Goal: Use online tool/utility: Utilize a website feature to perform a specific function

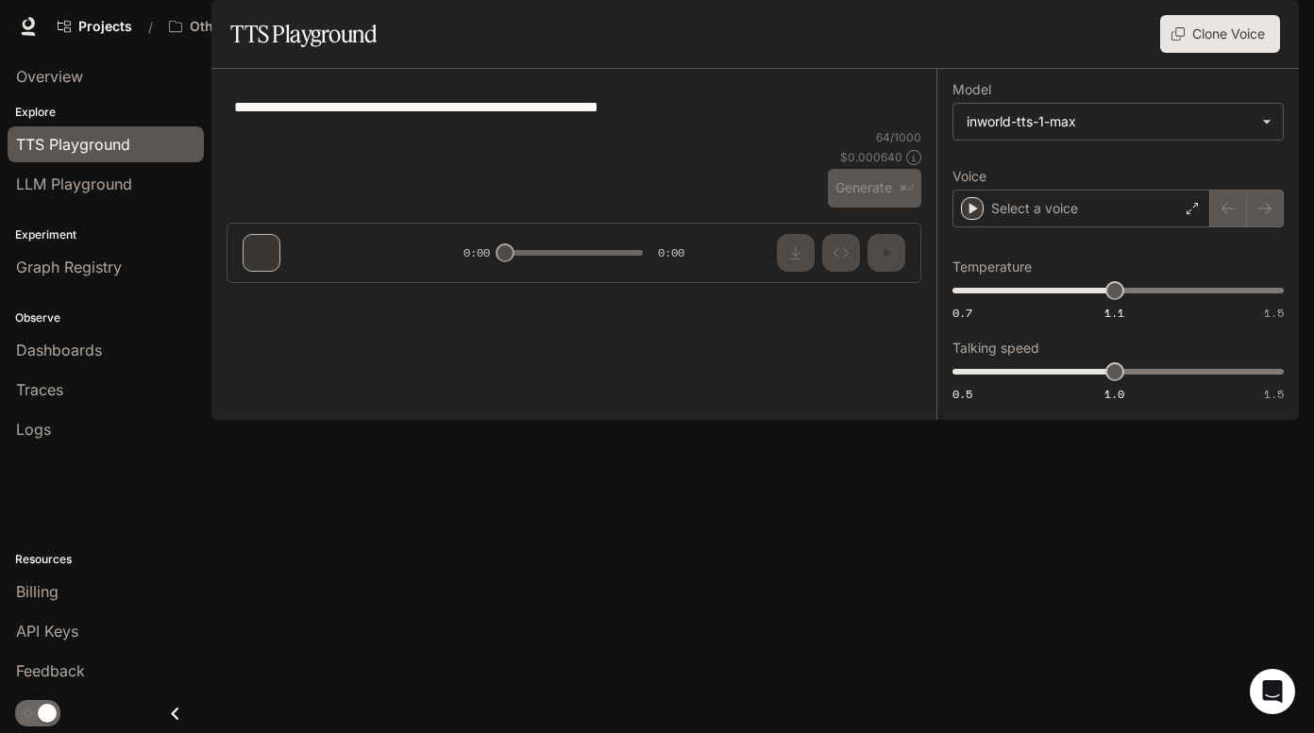
type input "**********"
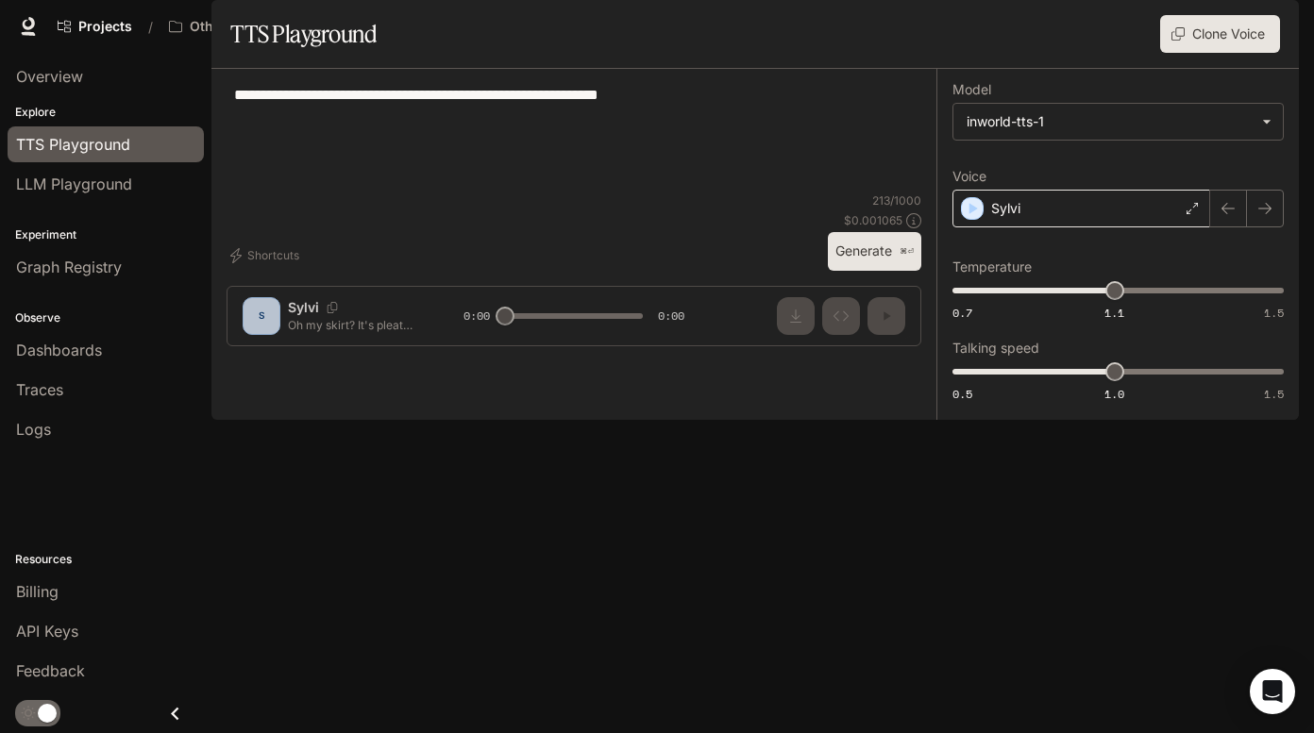
click at [1194, 214] on icon at bounding box center [1191, 208] width 11 height 11
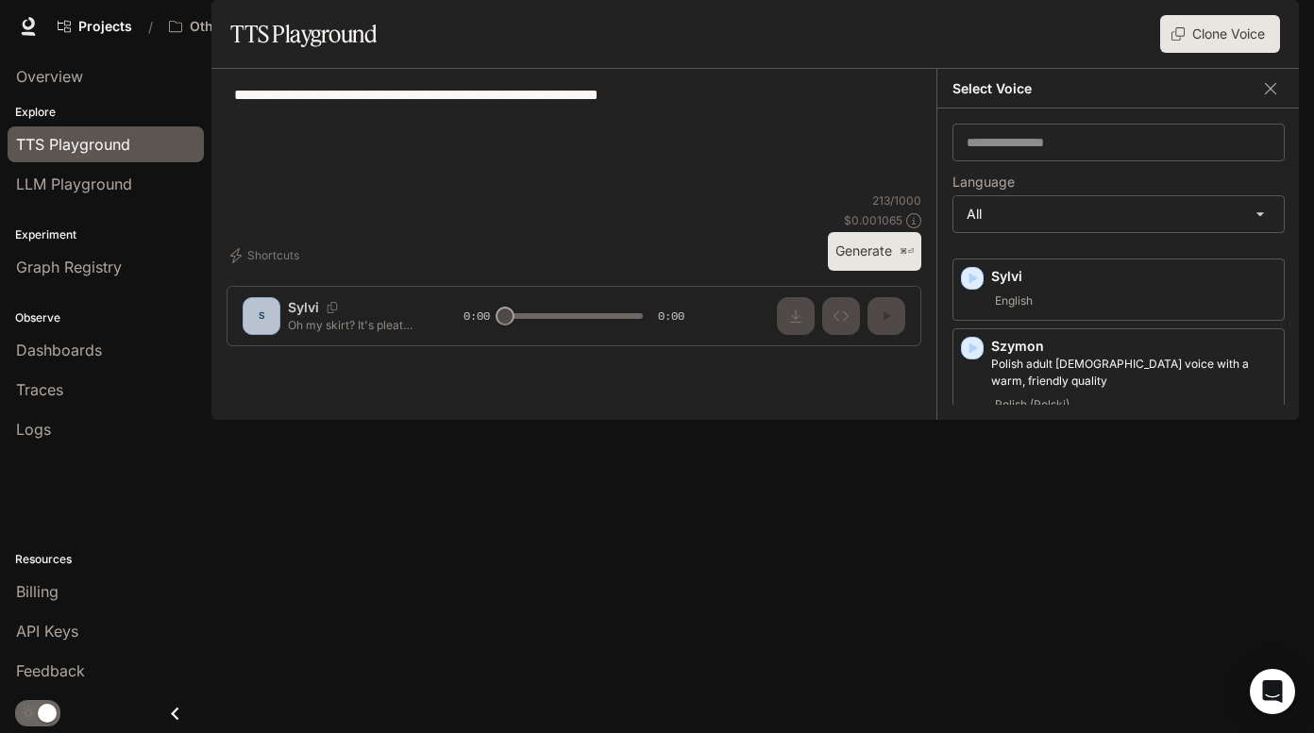
scroll to position [7213, 0]
click at [1108, 648] on p "Tomoko" at bounding box center [1133, 657] width 285 height 19
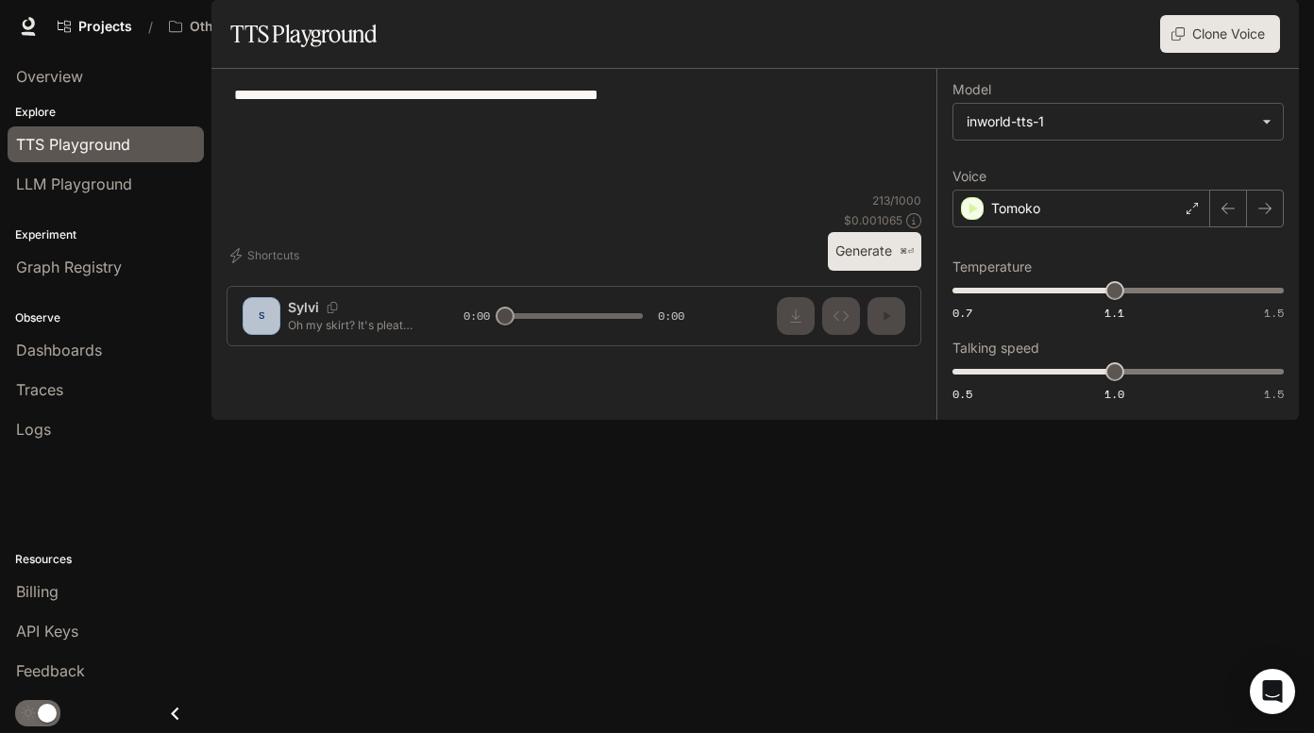
click at [892, 271] on button "Generate ⌘⏎" at bounding box center [874, 251] width 93 height 39
click at [1065, 227] on div "Tomoko" at bounding box center [1081, 209] width 258 height 38
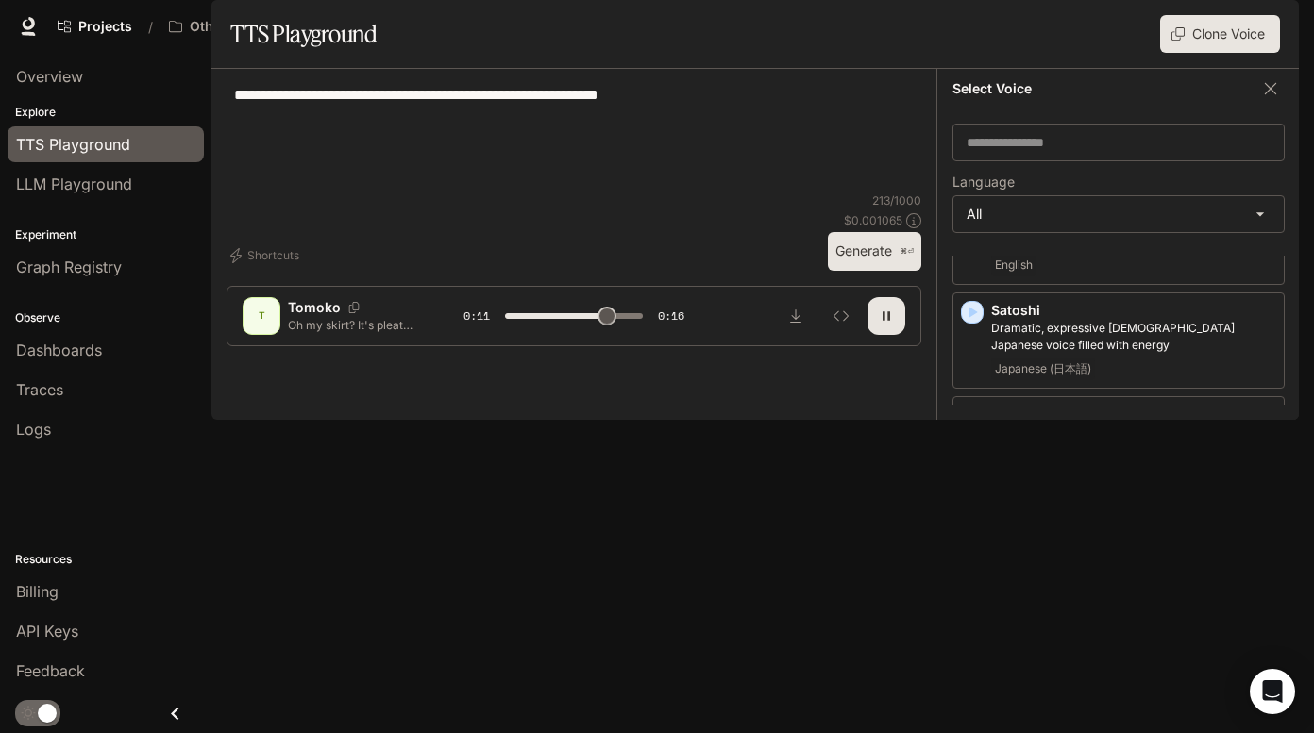
scroll to position [6870, 0]
click at [1075, 634] on div "English" at bounding box center [1133, 645] width 285 height 23
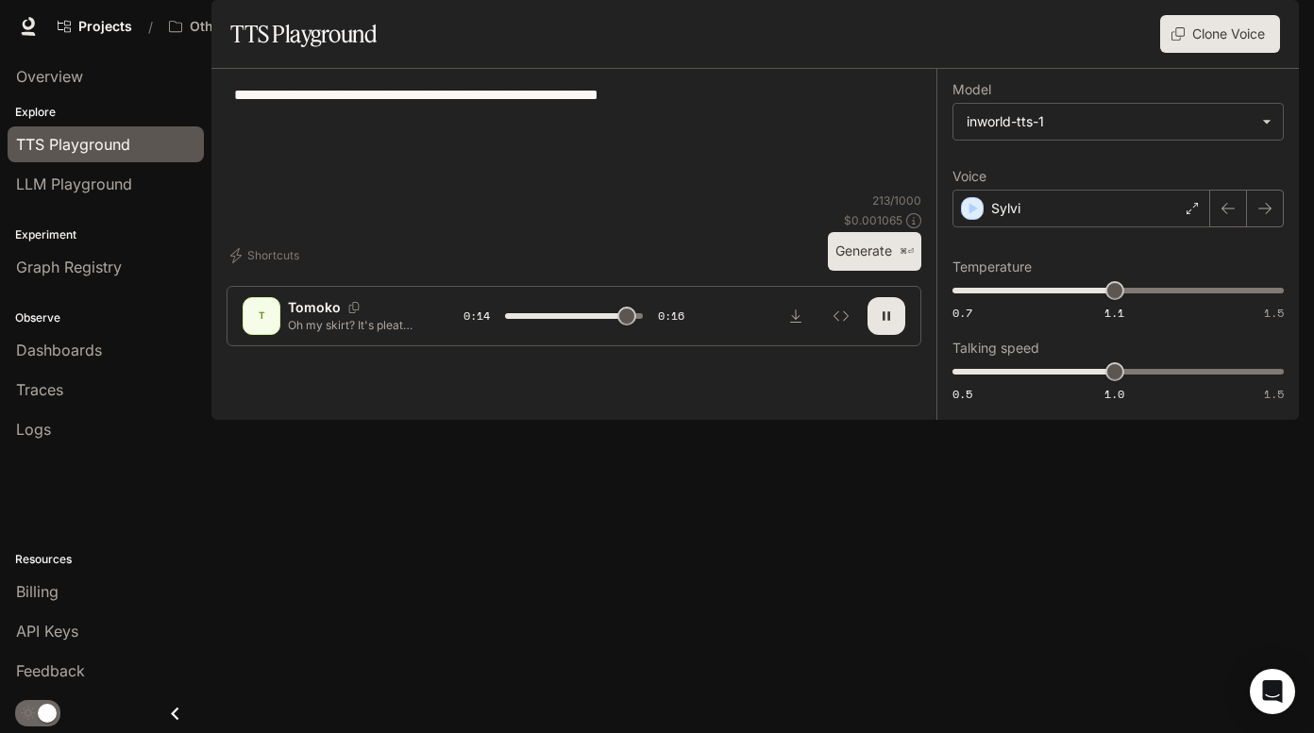
click at [889, 271] on button "Generate ⌘⏎" at bounding box center [874, 251] width 93 height 39
click at [887, 271] on button "Generate ⌘⏎" at bounding box center [874, 251] width 93 height 39
click at [1058, 227] on div "Sylvi" at bounding box center [1081, 209] width 258 height 38
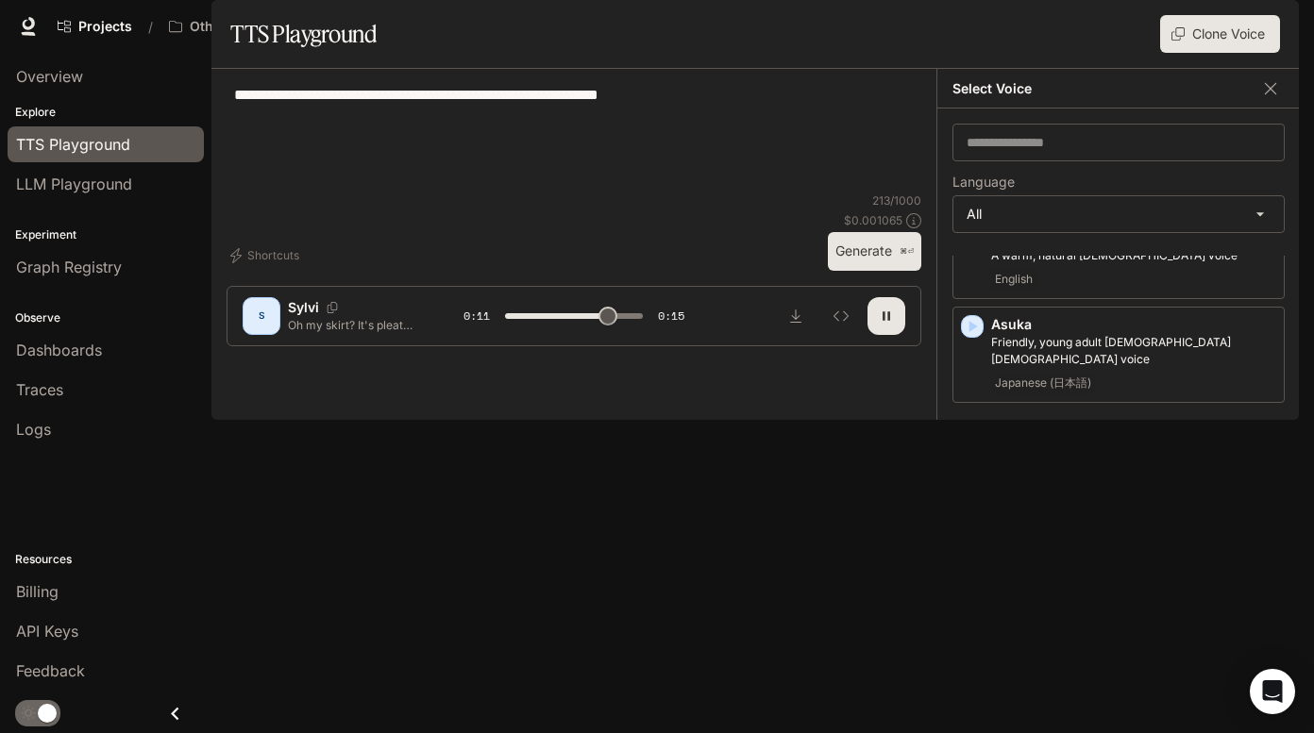
scroll to position [2186, 0]
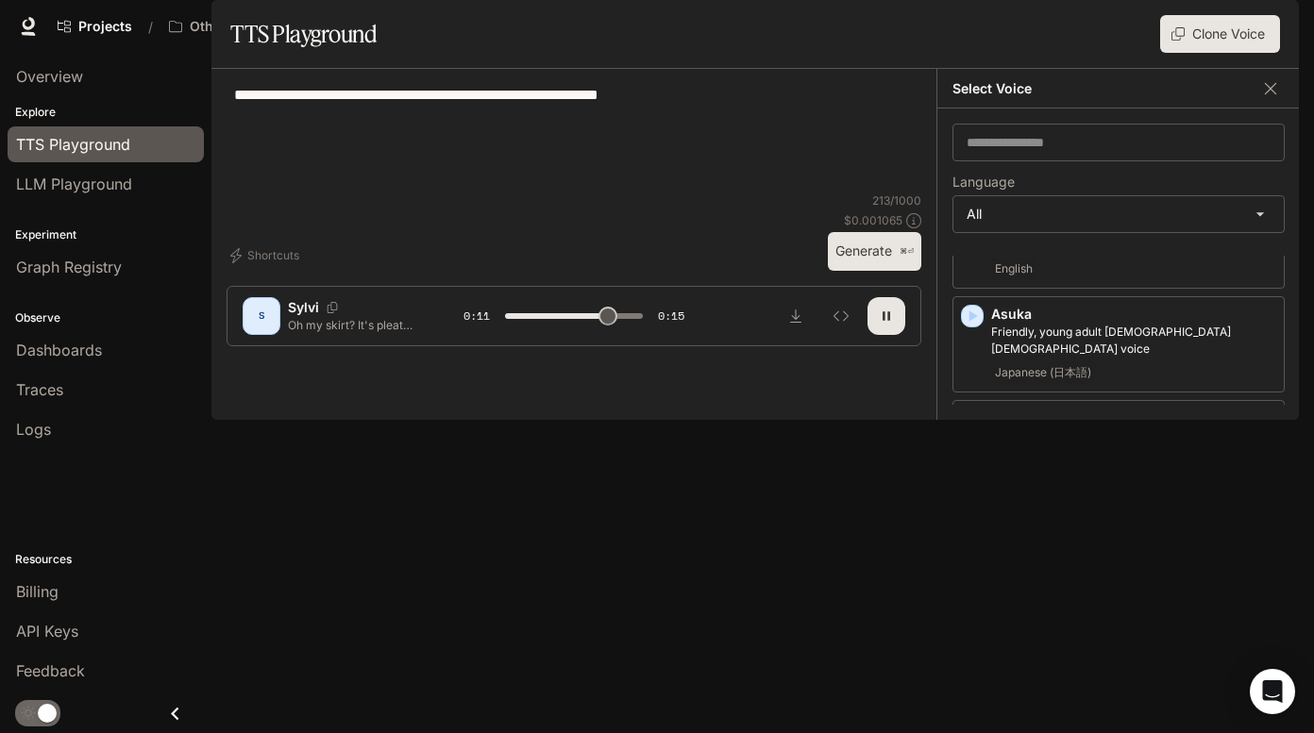
click at [1097, 497] on p "Coco" at bounding box center [1133, 487] width 285 height 19
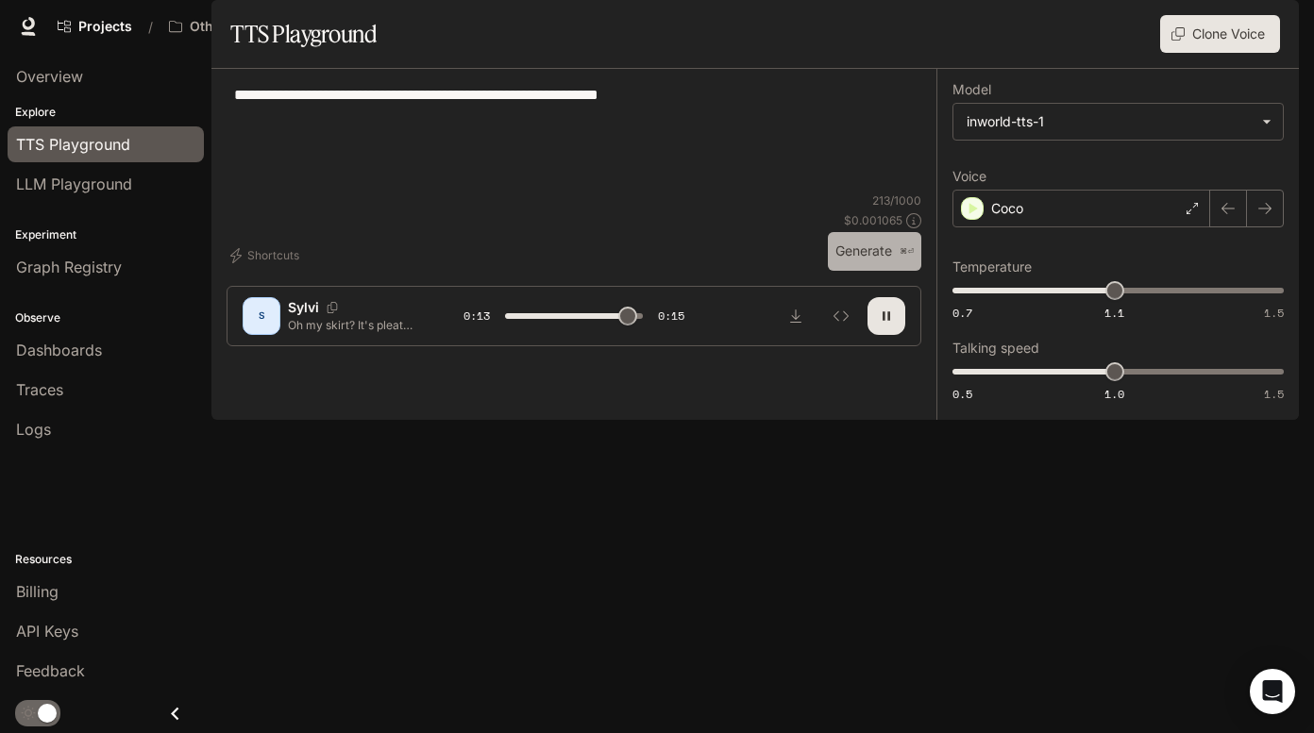
click at [881, 271] on button "Generate ⌘⏎" at bounding box center [874, 251] width 93 height 39
click at [1056, 227] on div "Coco" at bounding box center [1081, 209] width 258 height 38
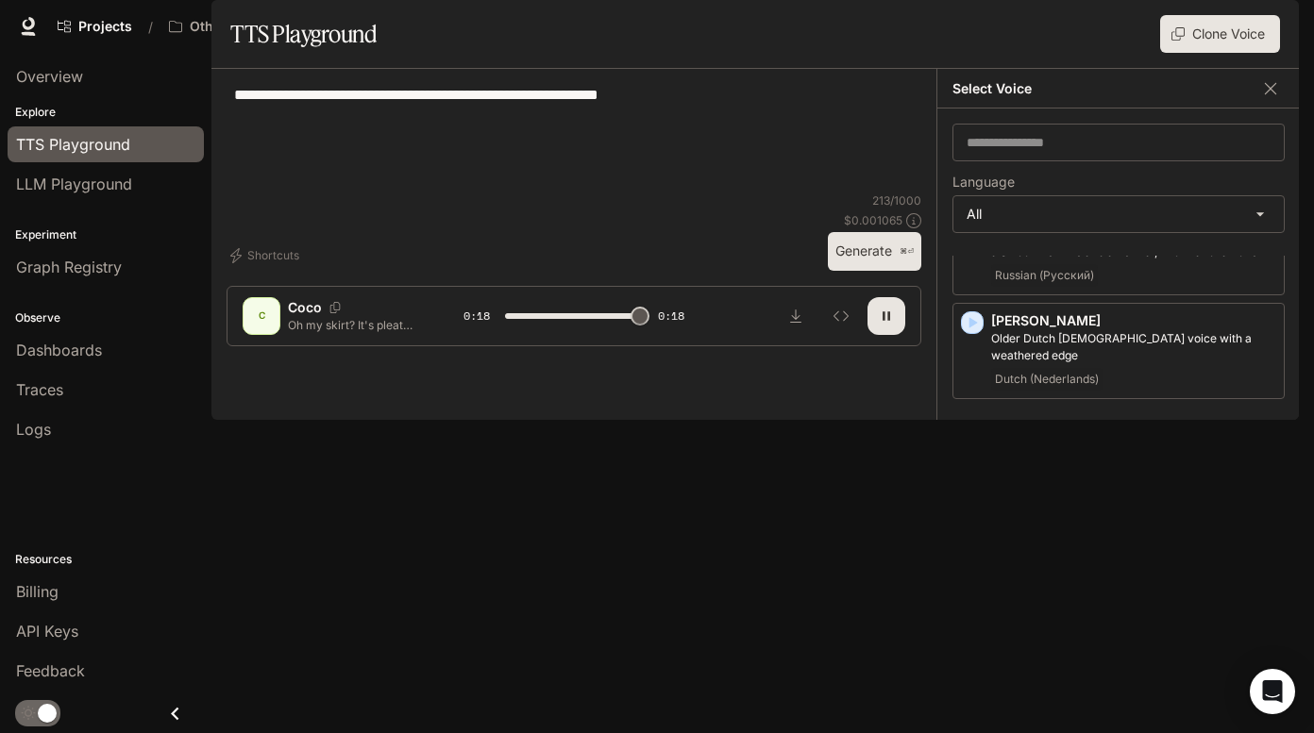
scroll to position [3244, 0]
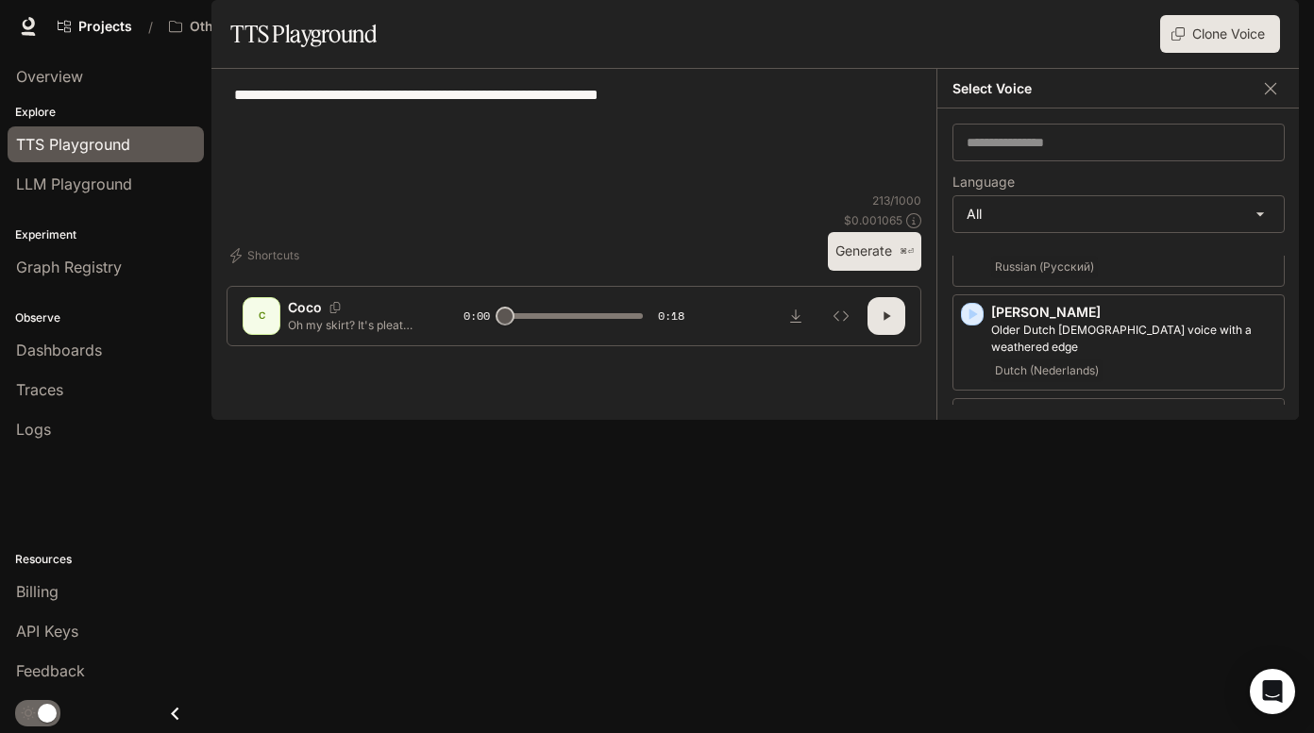
click at [1102, 426] on p "Esmae" at bounding box center [1133, 416] width 285 height 19
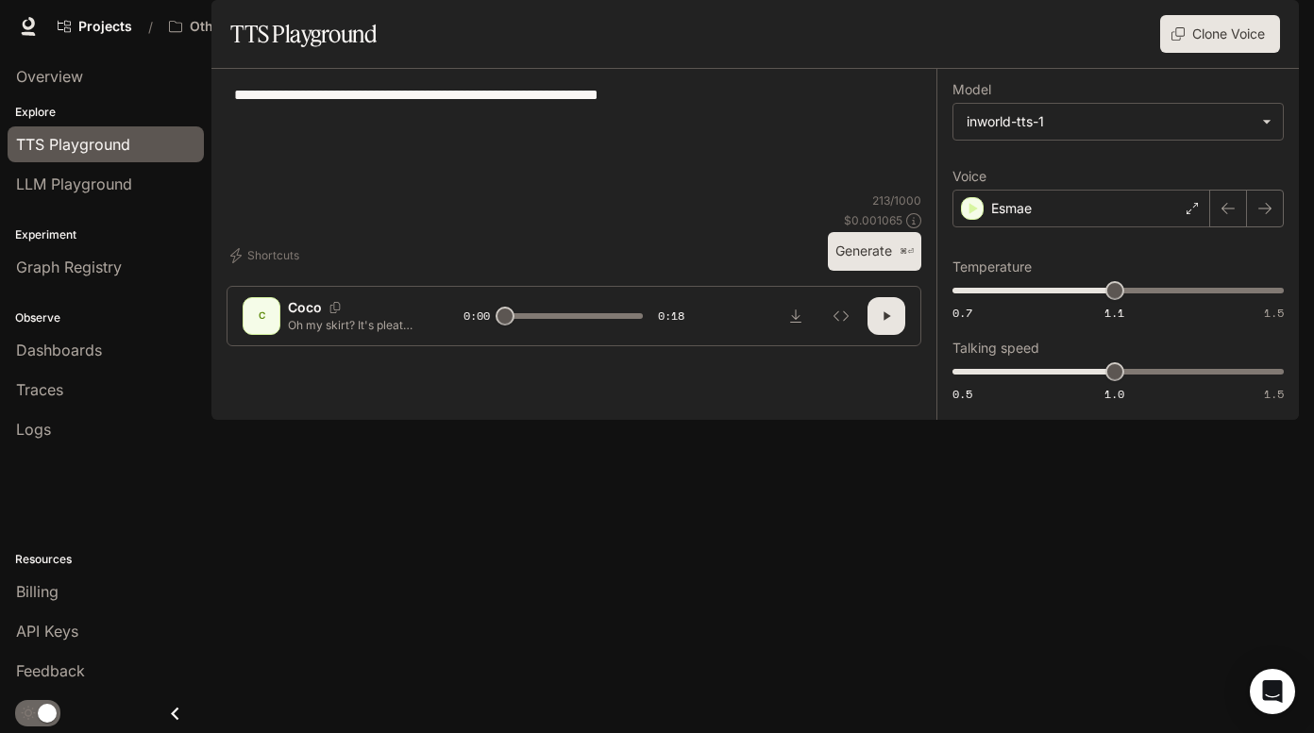
click at [876, 271] on button "Generate ⌘⏎" at bounding box center [874, 251] width 93 height 39
click at [1079, 227] on div "Esmae" at bounding box center [1081, 209] width 258 height 38
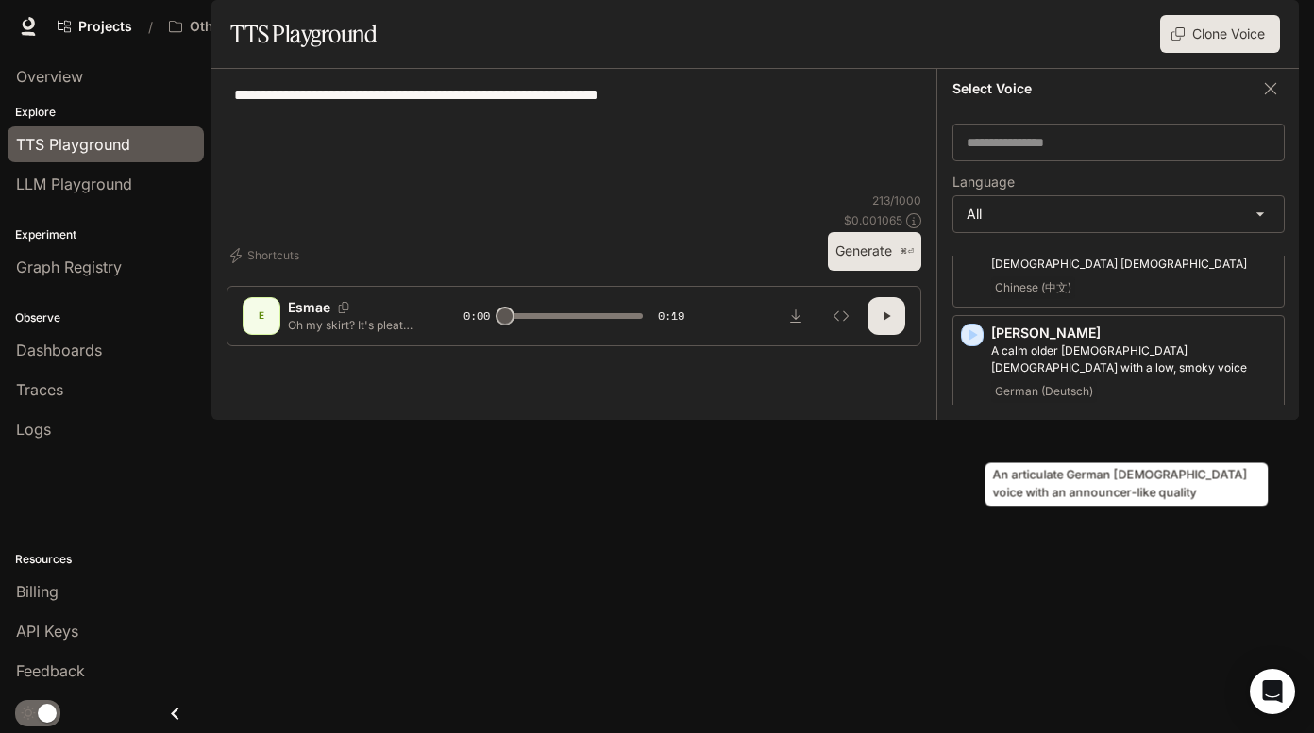
scroll to position [4301, 0]
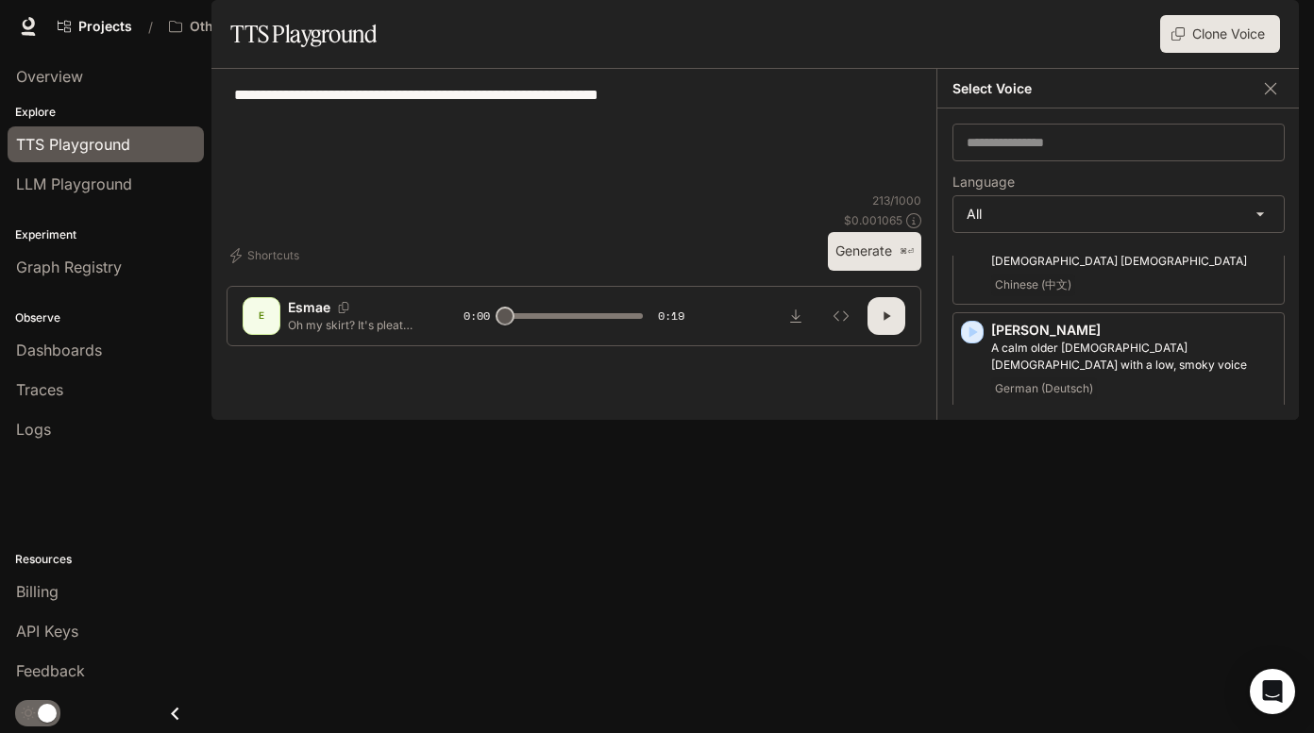
click at [1057, 551] on div "English" at bounding box center [1133, 562] width 285 height 23
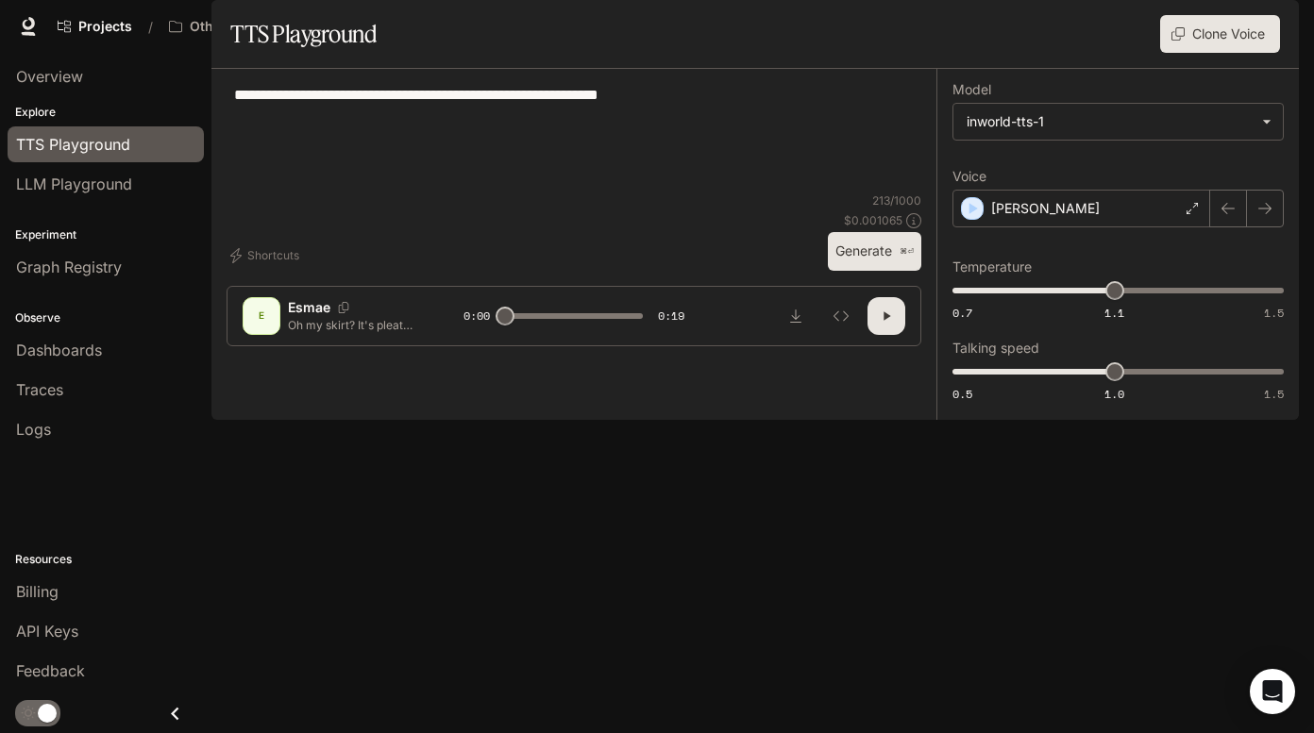
click at [884, 271] on button "Generate ⌘⏎" at bounding box center [874, 251] width 93 height 39
click at [1087, 227] on div "[PERSON_NAME]" at bounding box center [1081, 209] width 258 height 38
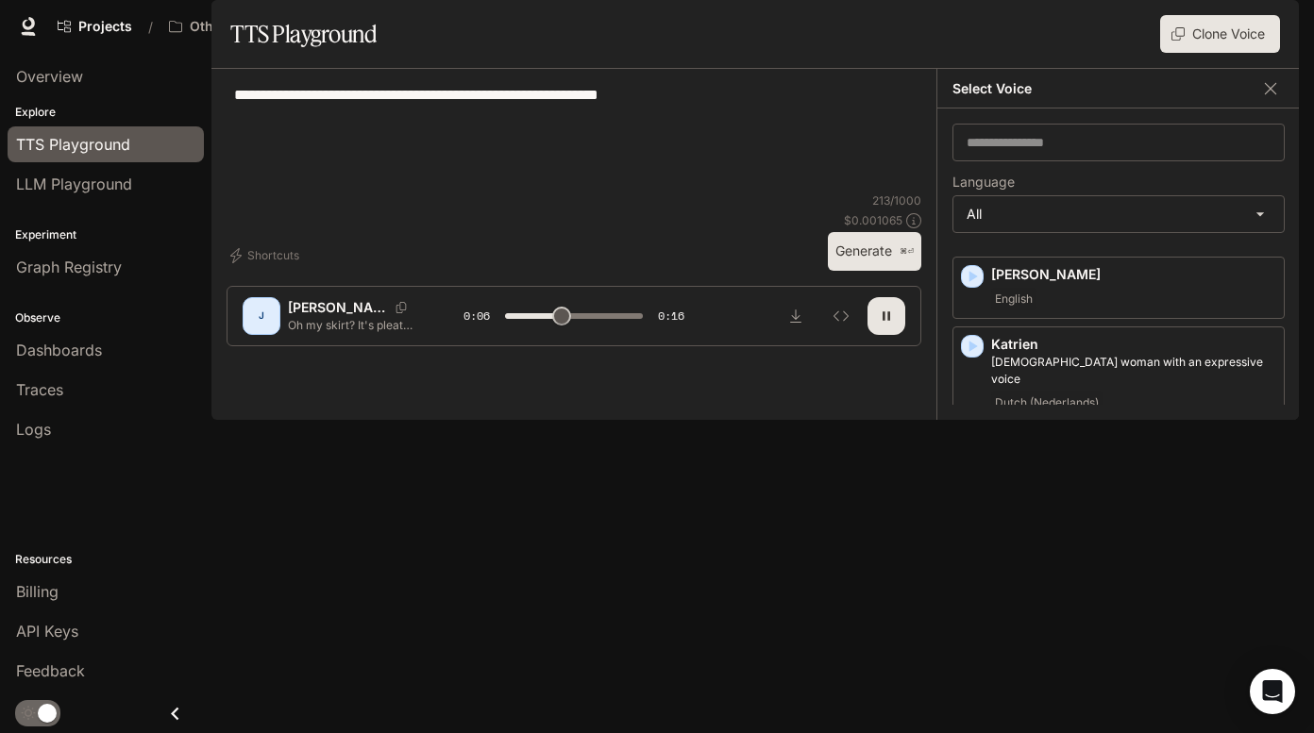
scroll to position [4583, 0]
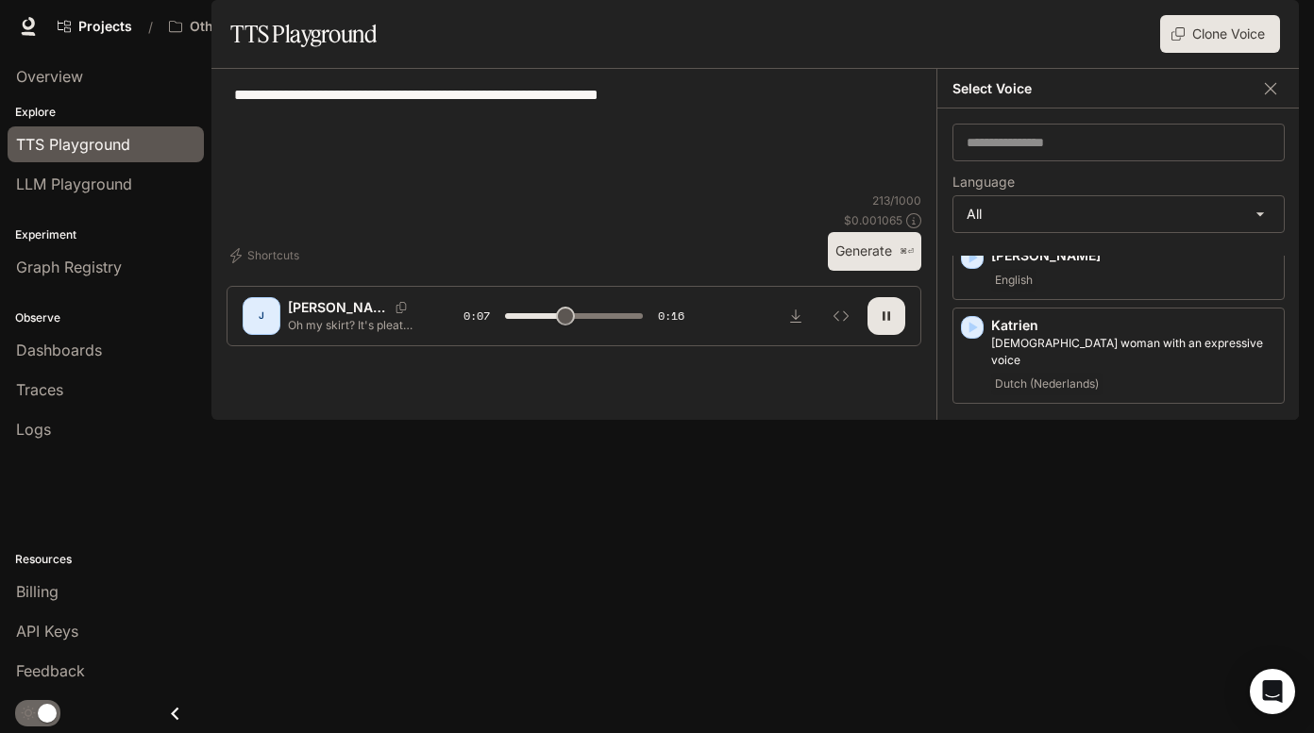
click at [1063, 420] on p "Kuchisake" at bounding box center [1133, 429] width 285 height 19
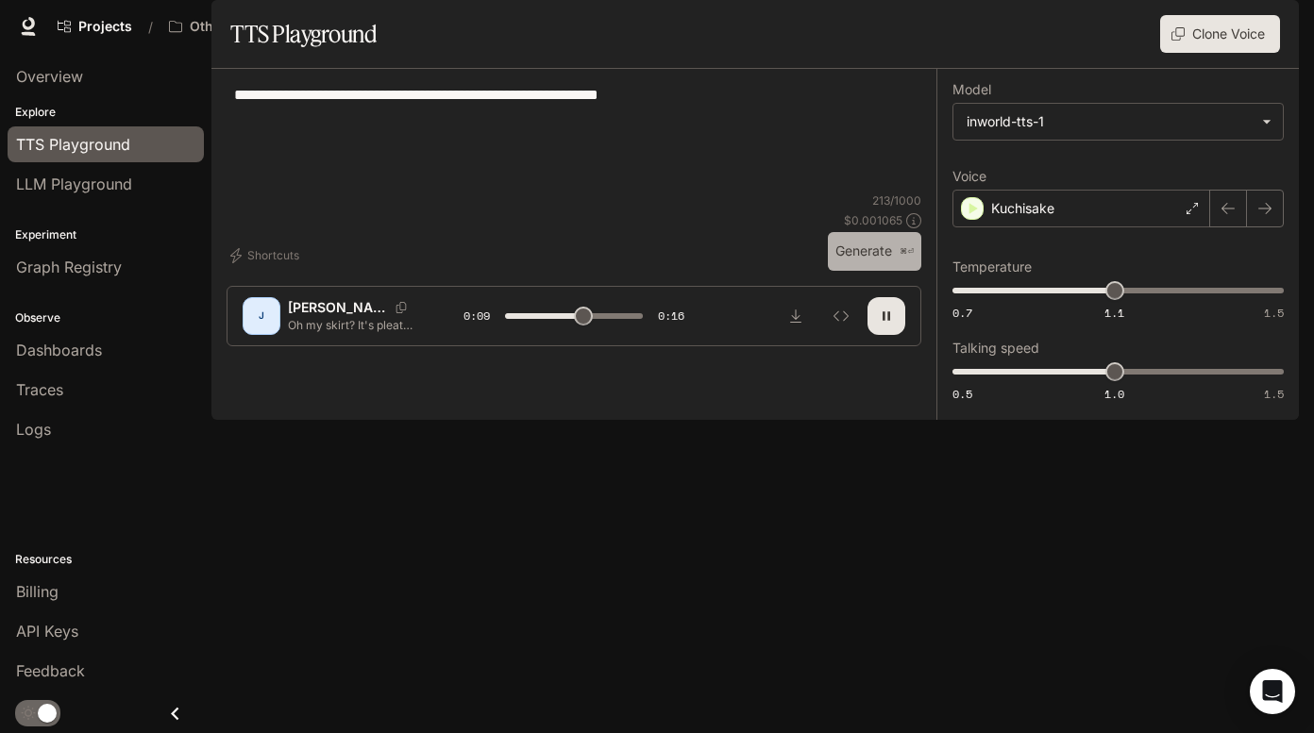
click at [883, 271] on button "Generate ⌘⏎" at bounding box center [874, 251] width 93 height 39
click at [1105, 227] on div "Kuchisake" at bounding box center [1081, 209] width 258 height 38
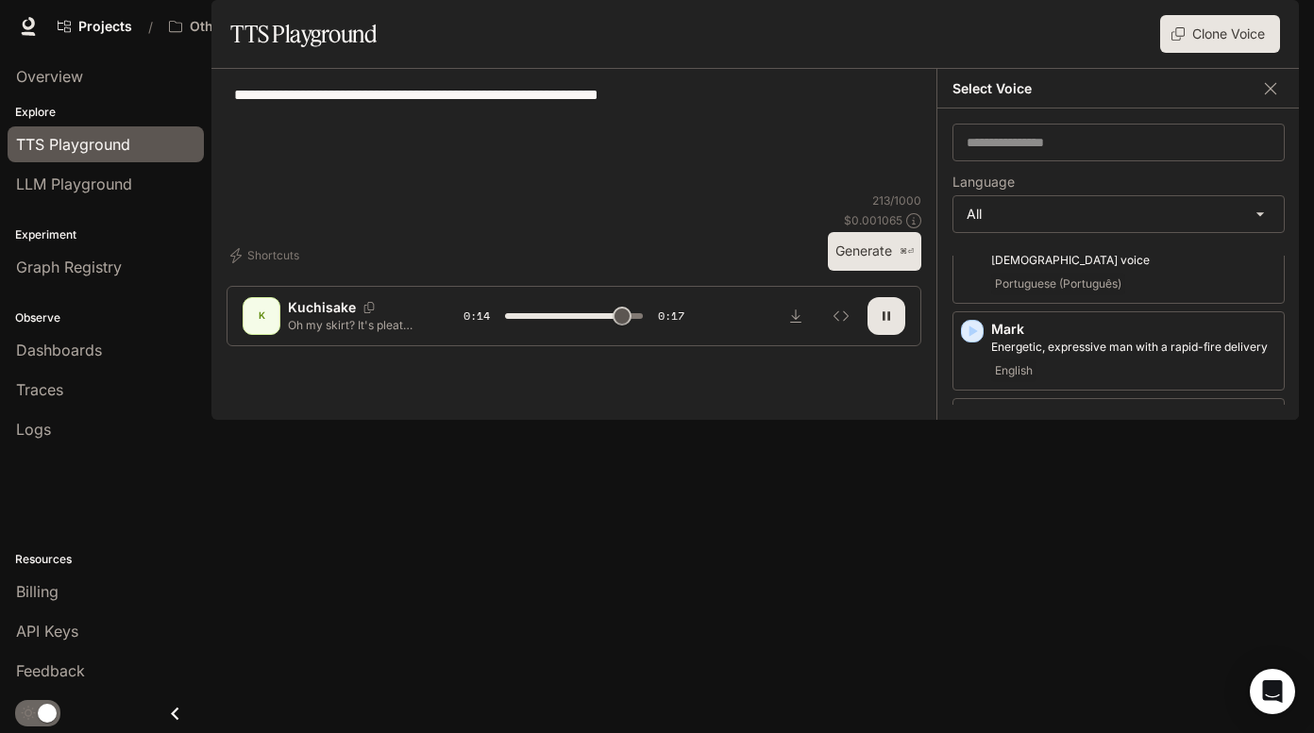
scroll to position [5382, 0]
click at [1081, 575] on p "Midnight" at bounding box center [1133, 584] width 285 height 19
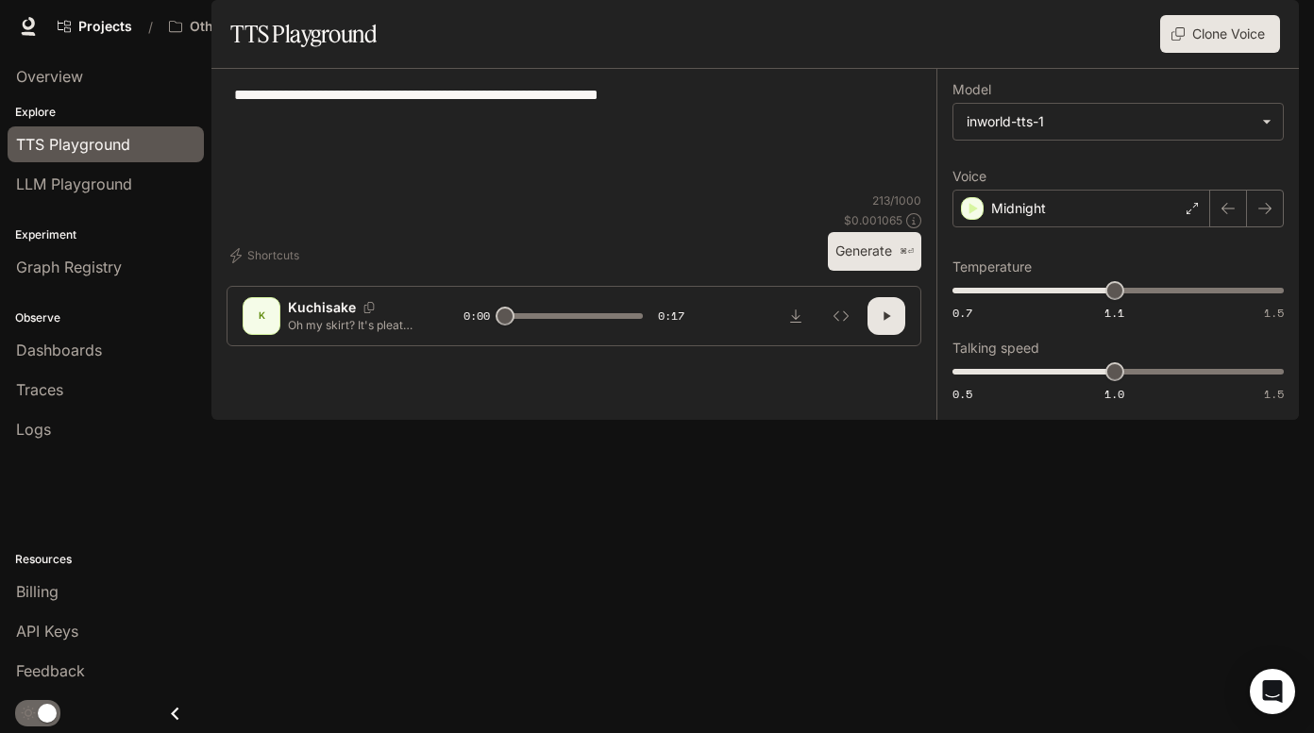
click at [882, 271] on button "Generate ⌘⏎" at bounding box center [874, 251] width 93 height 39
click at [895, 335] on button "button" at bounding box center [886, 316] width 38 height 38
type input "***"
